Goal: Complete application form: Complete application form

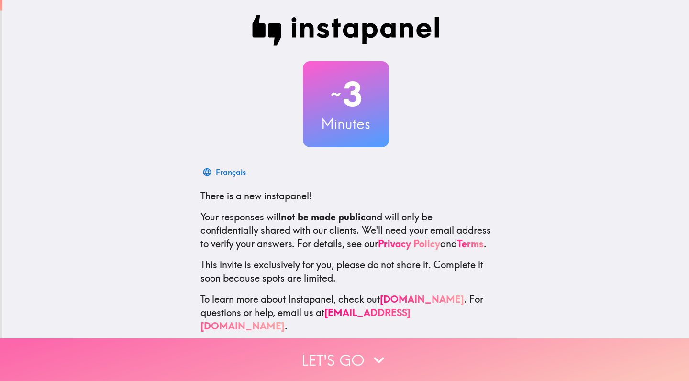
click at [333, 355] on button "Let's go" at bounding box center [344, 360] width 689 height 43
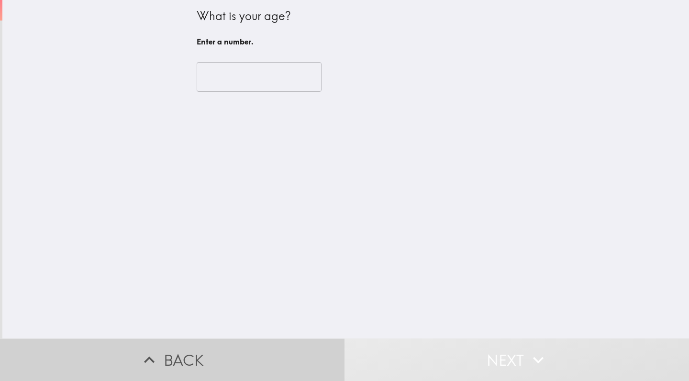
click at [312, 370] on button "Back" at bounding box center [172, 360] width 345 height 43
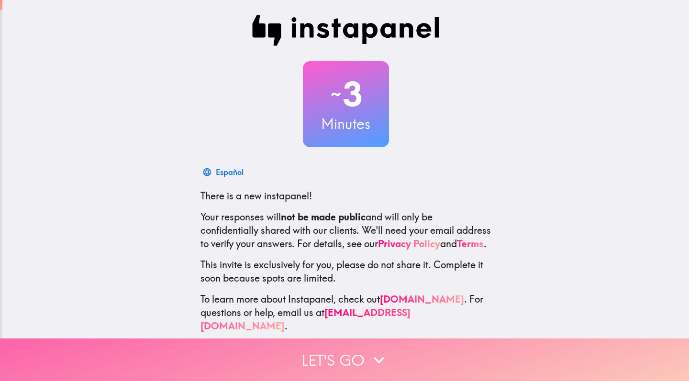
click at [334, 347] on button "Let's go" at bounding box center [344, 360] width 689 height 43
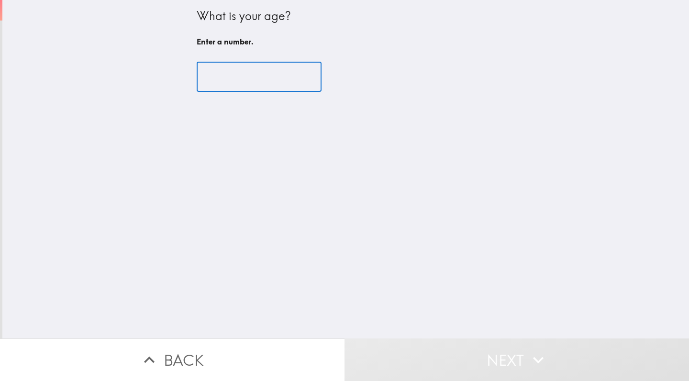
click at [238, 81] on input "number" at bounding box center [259, 77] width 125 height 30
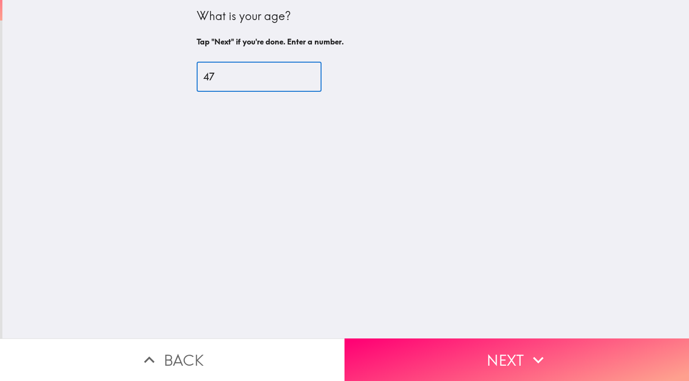
type input "47"
click at [456, 327] on div "What is your age? Tap "Next" if you're done. Enter a number. 47 ​" at bounding box center [345, 169] width 687 height 339
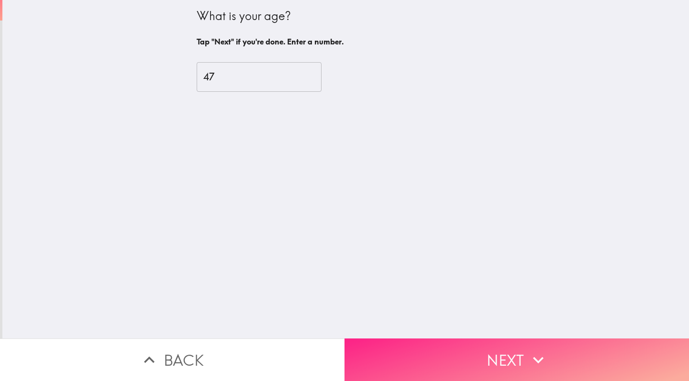
click at [466, 358] on button "Next" at bounding box center [517, 360] width 345 height 43
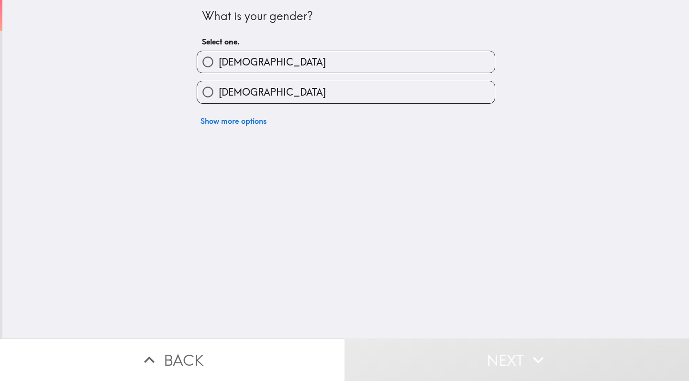
click at [293, 87] on label "[DEMOGRAPHIC_DATA]" at bounding box center [346, 92] width 298 height 22
click at [219, 87] on input "[DEMOGRAPHIC_DATA]" at bounding box center [208, 92] width 22 height 22
radio input "true"
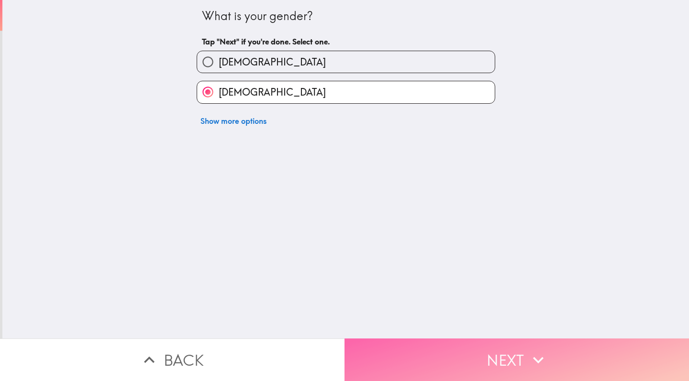
click at [450, 349] on button "Next" at bounding box center [517, 360] width 345 height 43
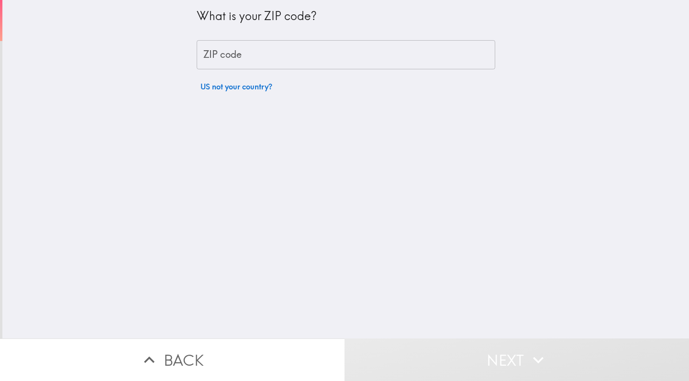
click at [299, 51] on input "ZIP code" at bounding box center [346, 55] width 299 height 30
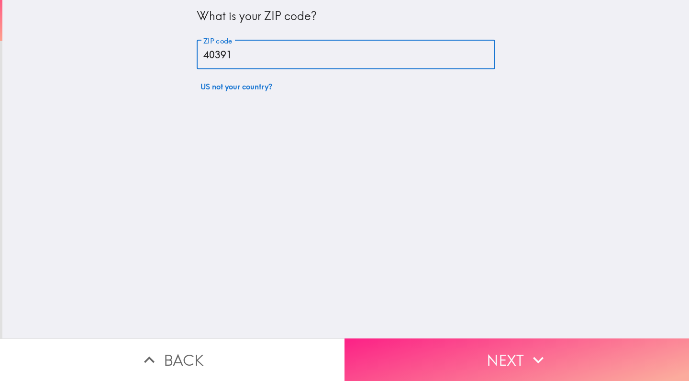
type input "40391"
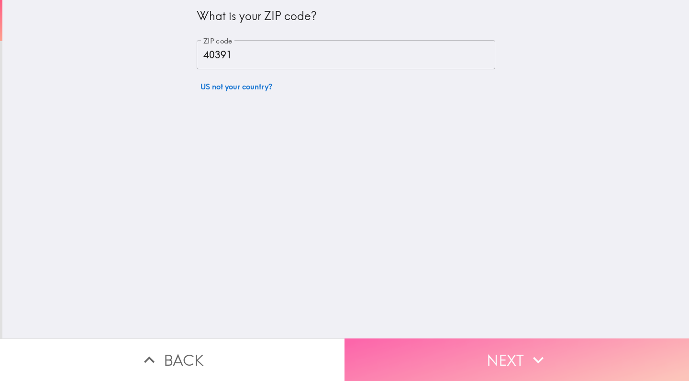
click at [532, 363] on icon "button" at bounding box center [538, 360] width 21 height 21
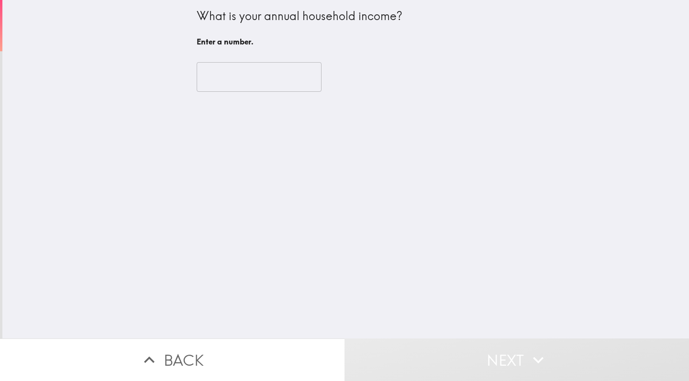
click at [237, 70] on input "number" at bounding box center [259, 77] width 125 height 30
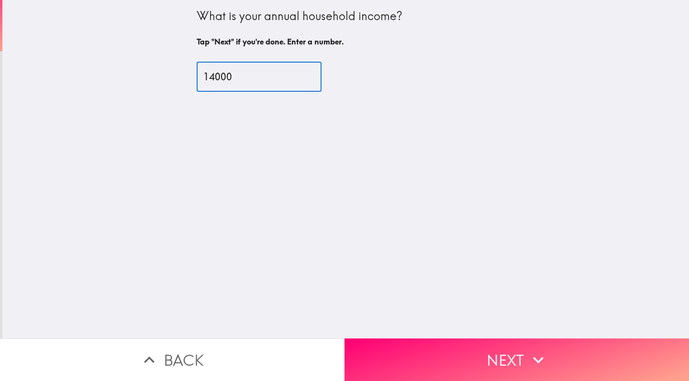
type input "14000"
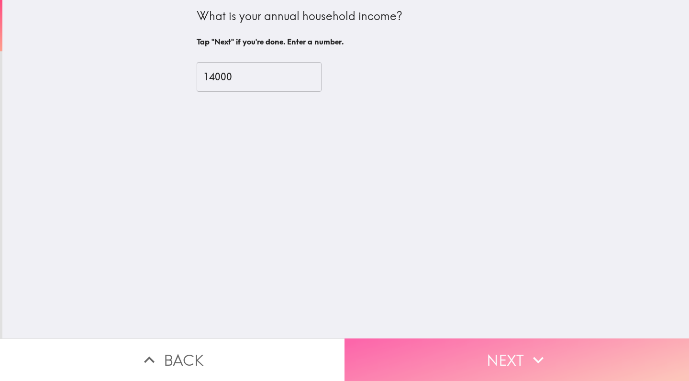
click at [458, 347] on button "Next" at bounding box center [517, 360] width 345 height 43
